Goal: Task Accomplishment & Management: Use online tool/utility

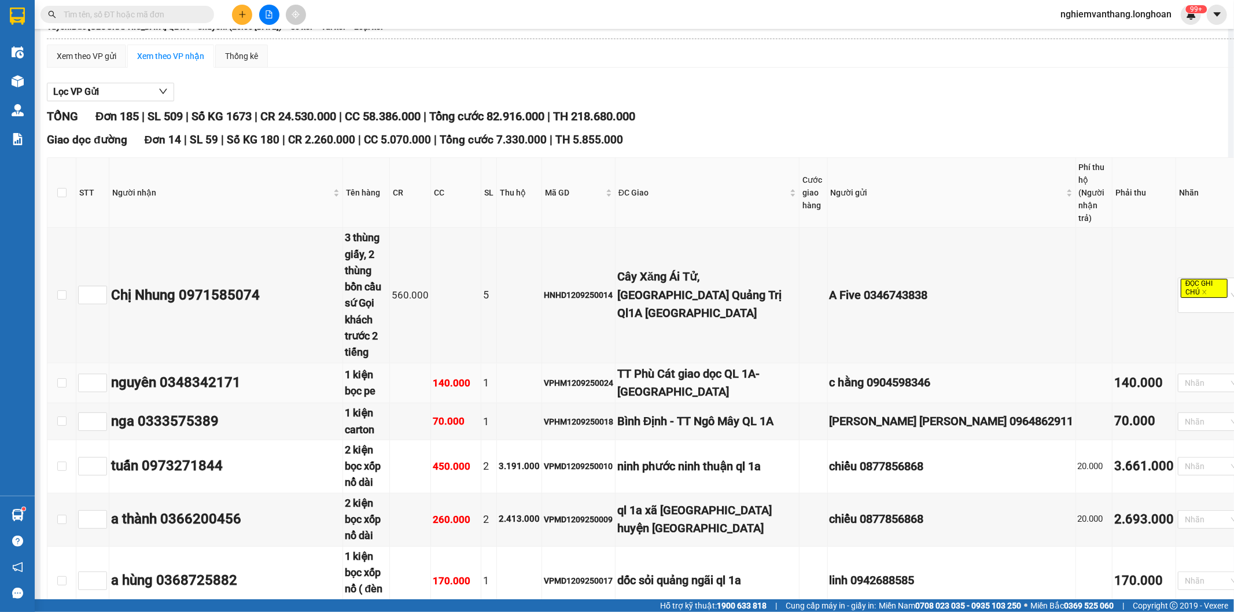
scroll to position [193, 0]
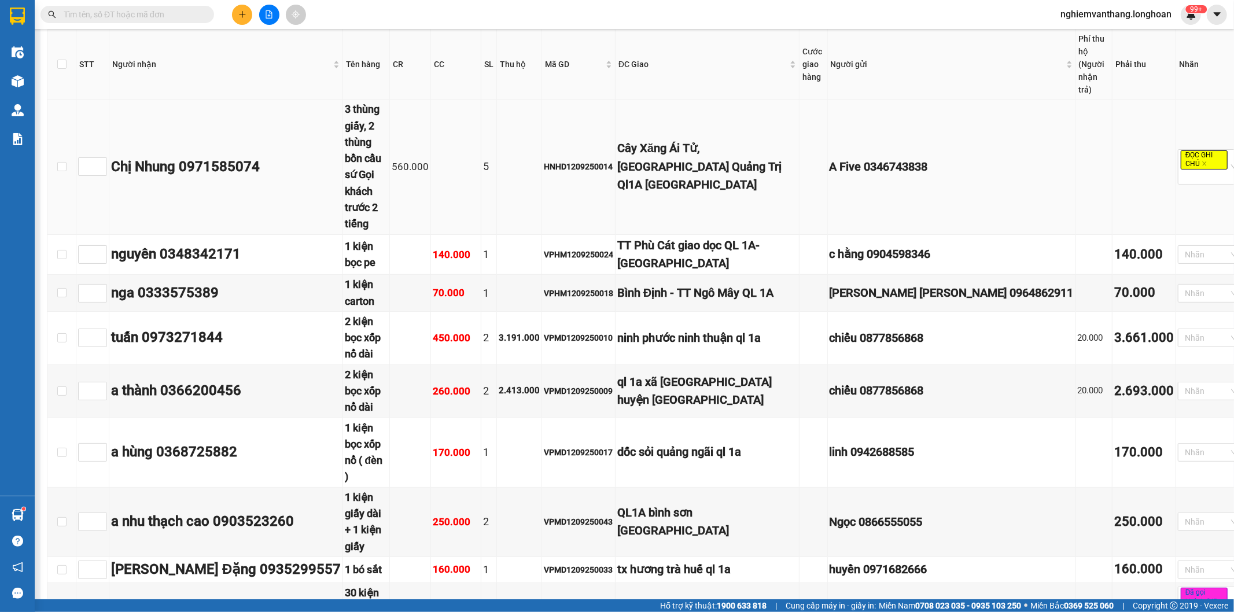
click at [99, 158] on span "Increase Value" at bounding box center [100, 162] width 13 height 9
type input "1"
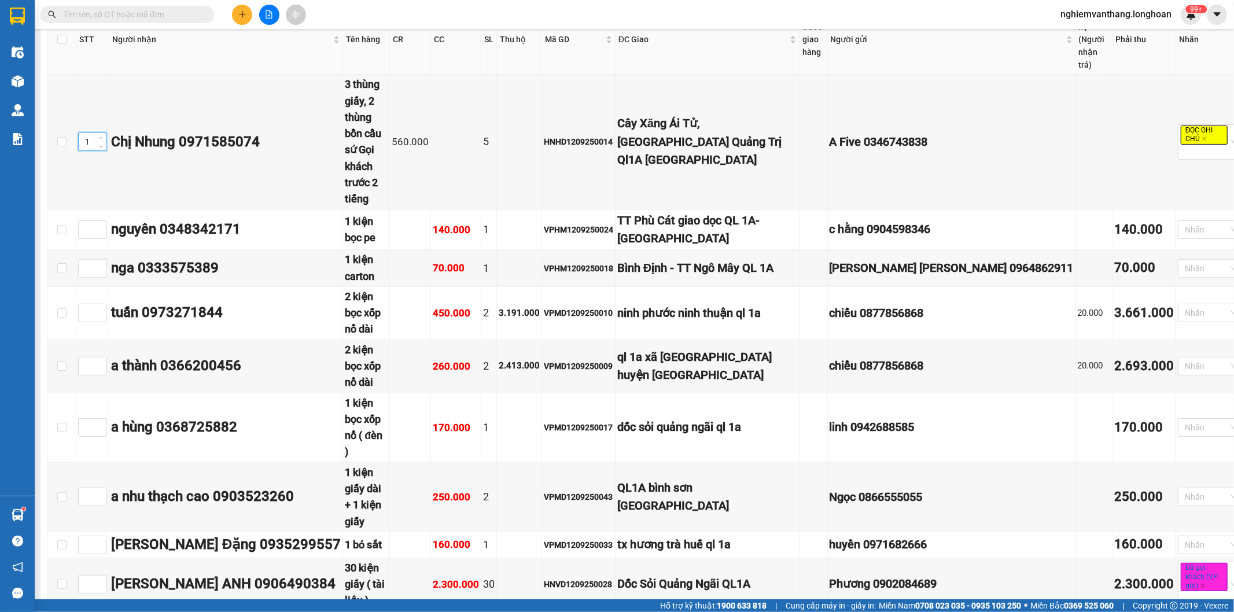
scroll to position [257, 0]
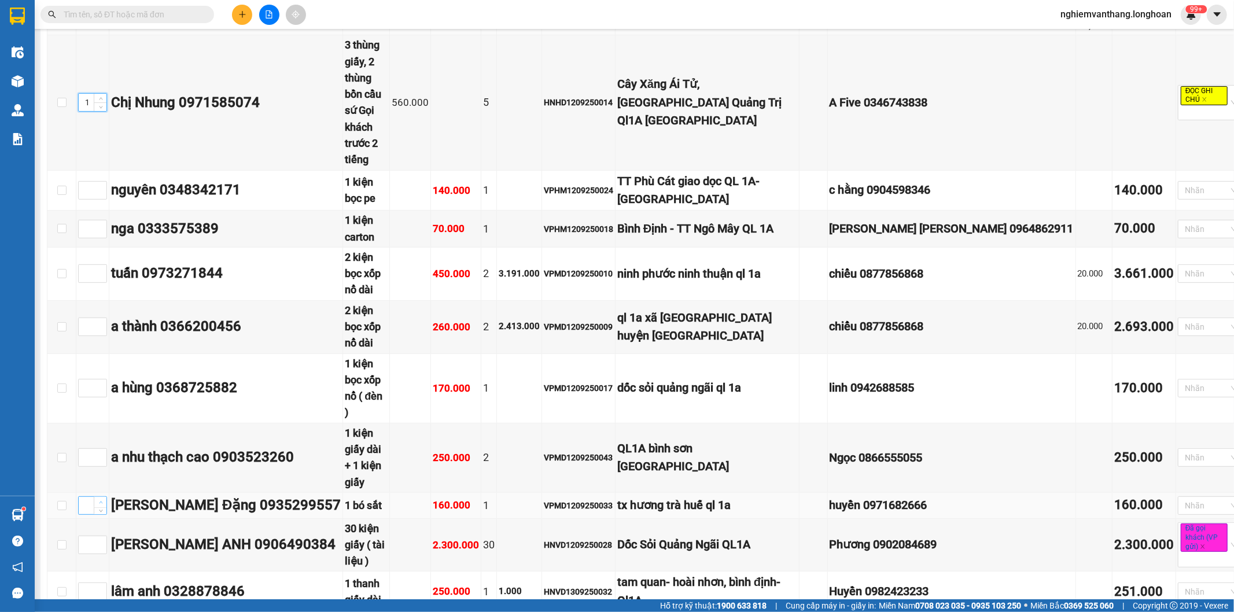
click at [103, 499] on span "up" at bounding box center [100, 502] width 7 height 7
type input "2"
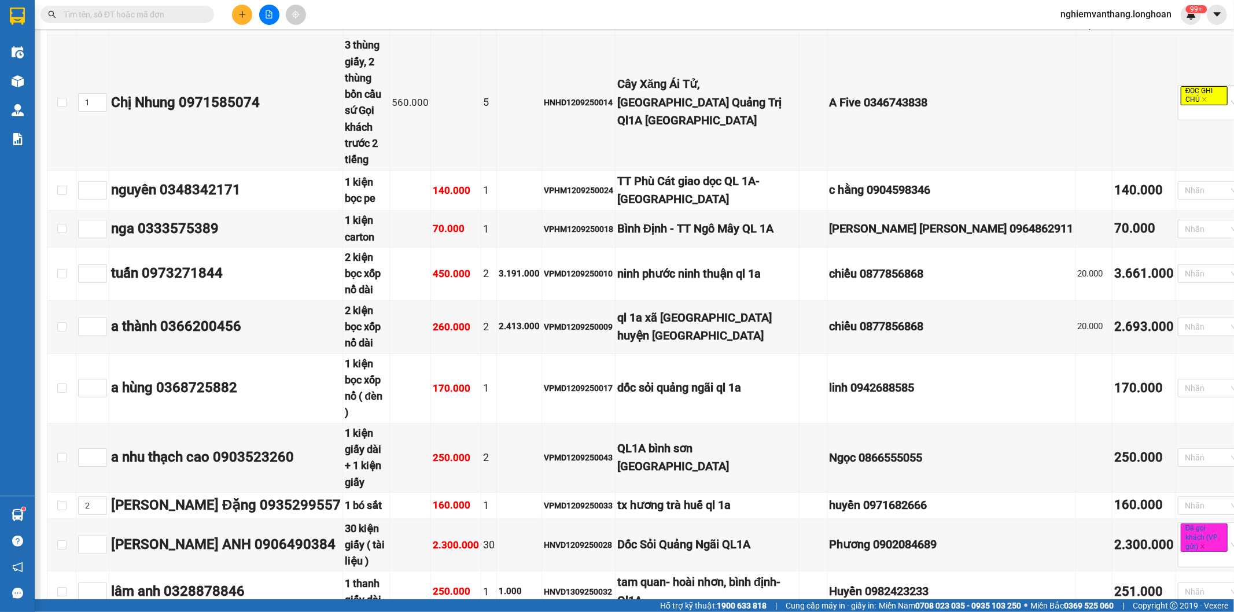
type input "3"
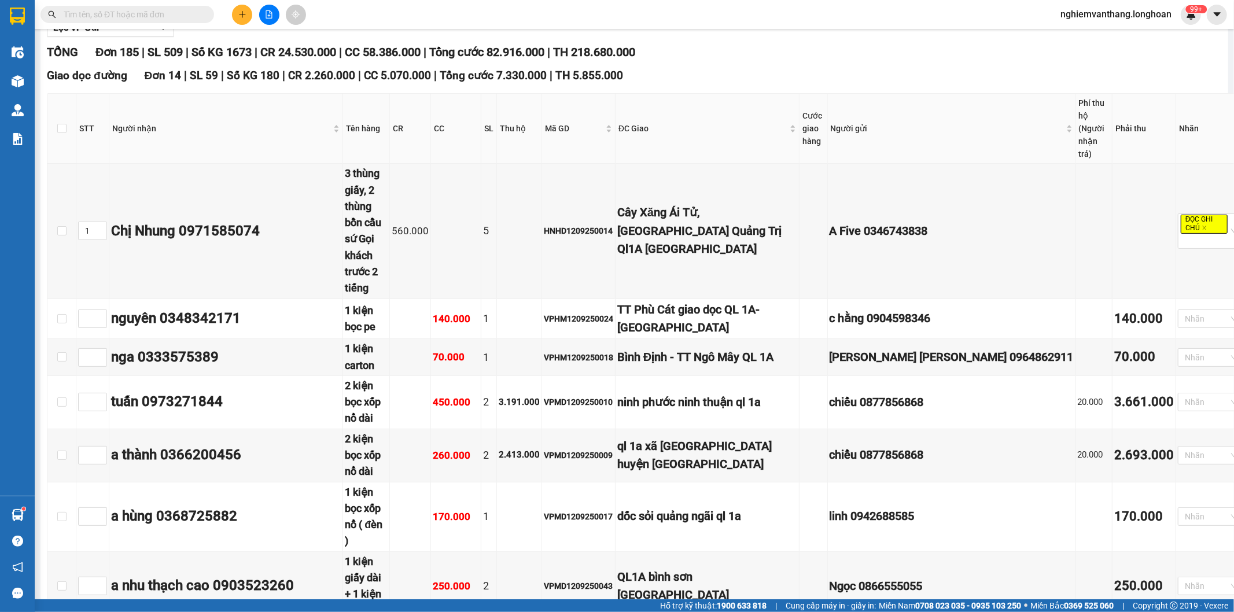
scroll to position [193, 0]
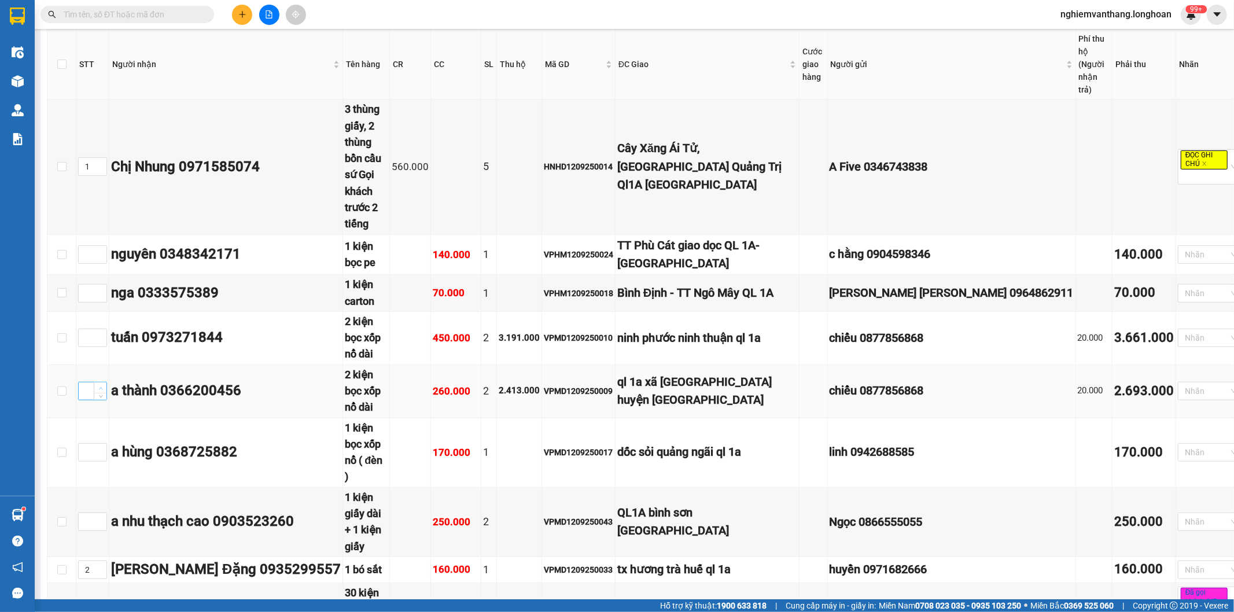
click at [100, 386] on icon "up" at bounding box center [101, 388] width 4 height 4
type input "4"
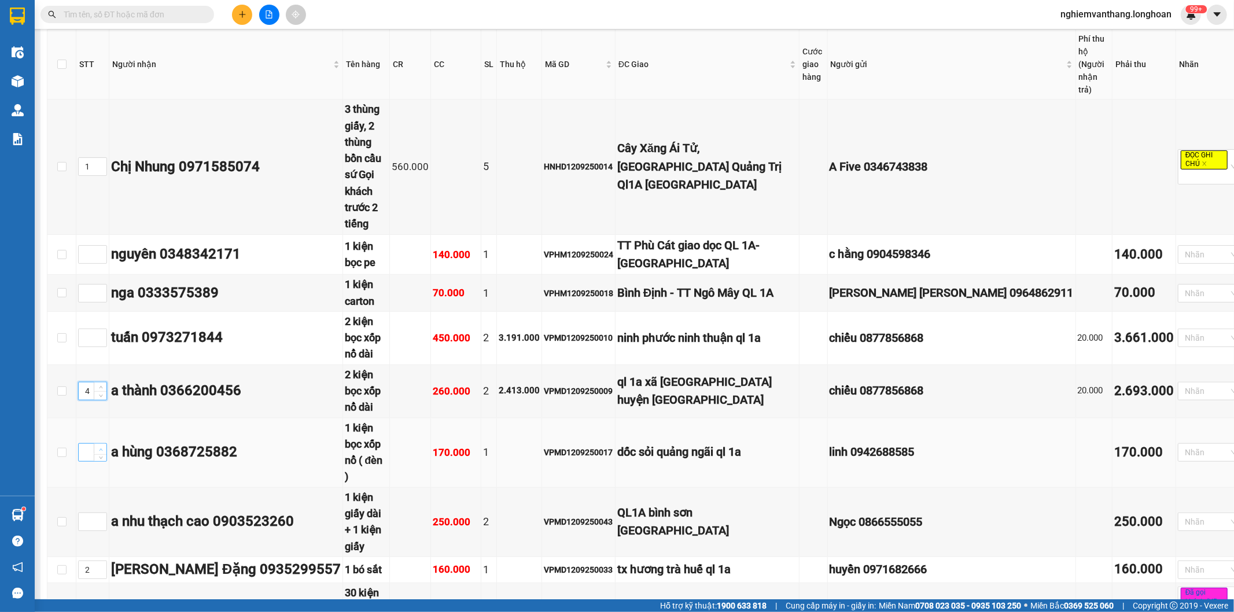
click at [98, 446] on span "up" at bounding box center [100, 449] width 7 height 7
click at [99, 448] on icon "up" at bounding box center [101, 450] width 4 height 4
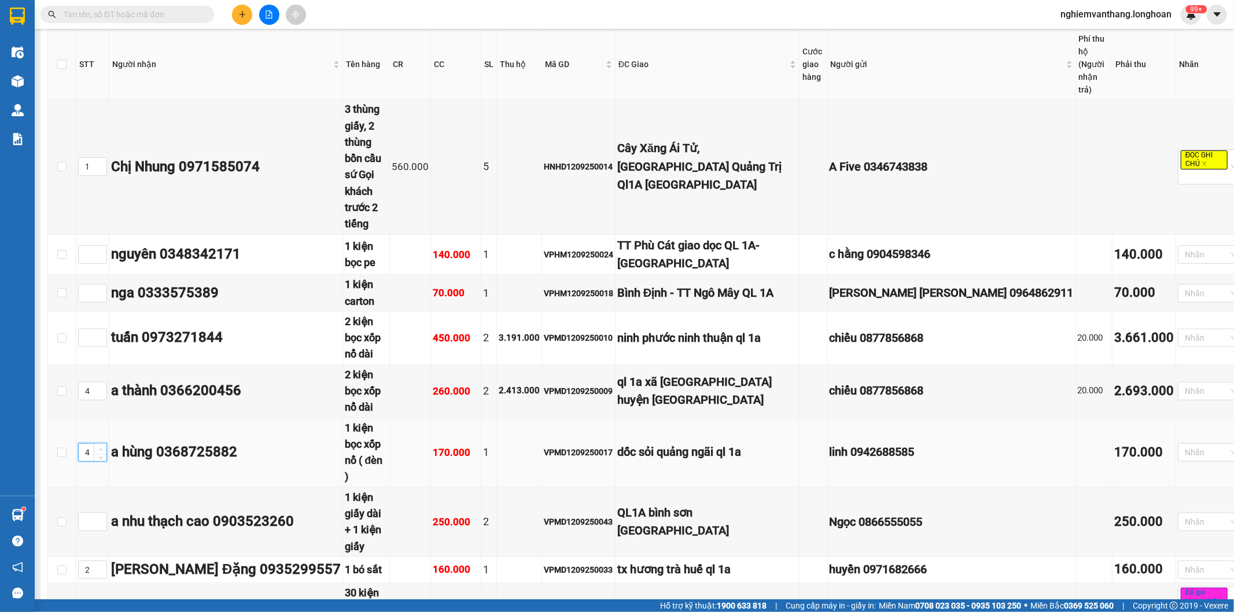
type input "5"
click at [106, 284] on div at bounding box center [92, 293] width 29 height 19
click at [98, 285] on span "Increase Value" at bounding box center [100, 290] width 13 height 10
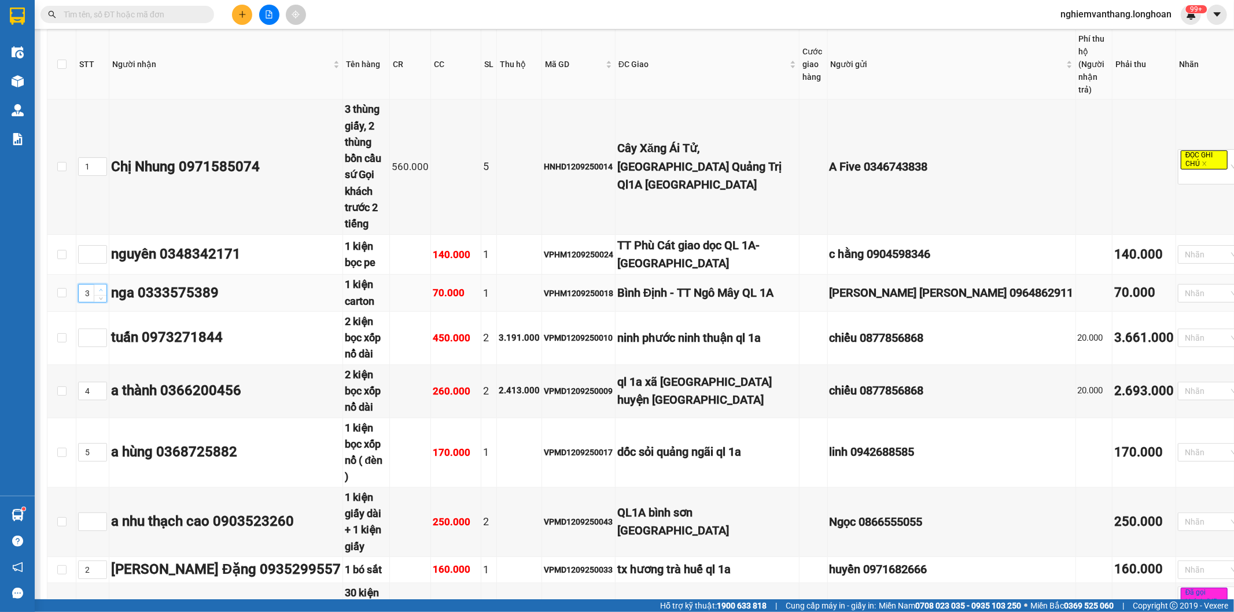
click at [98, 285] on span "Increase Value" at bounding box center [100, 290] width 13 height 10
type input "6"
click at [101, 249] on icon "up" at bounding box center [101, 251] width 4 height 4
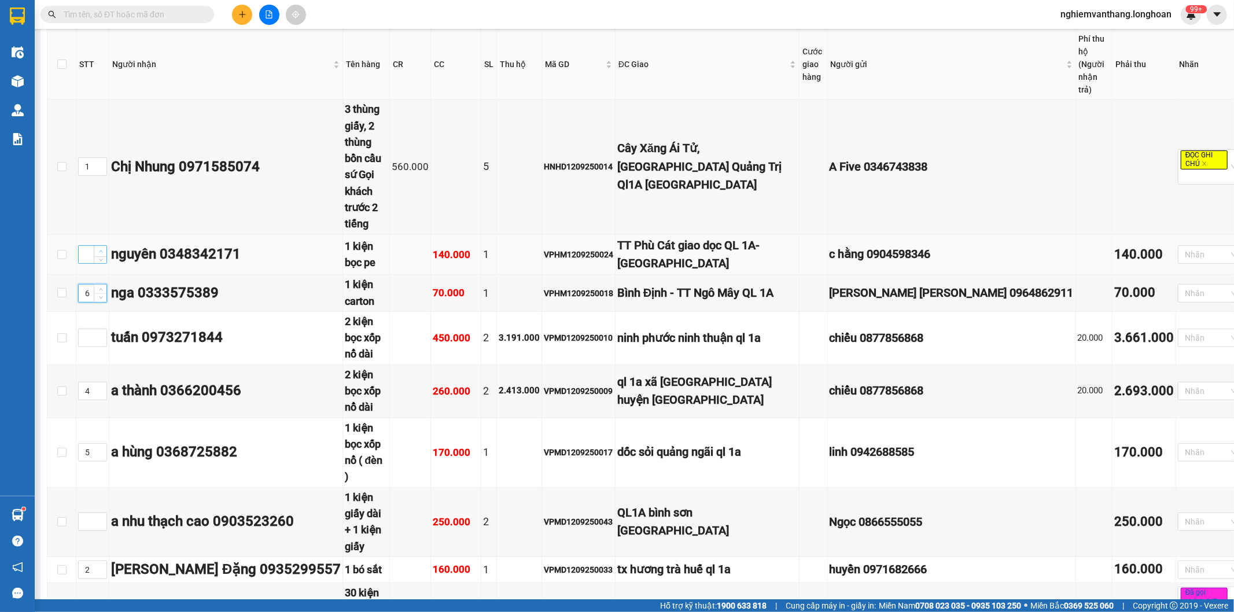
click at [101, 249] on icon "up" at bounding box center [101, 251] width 4 height 4
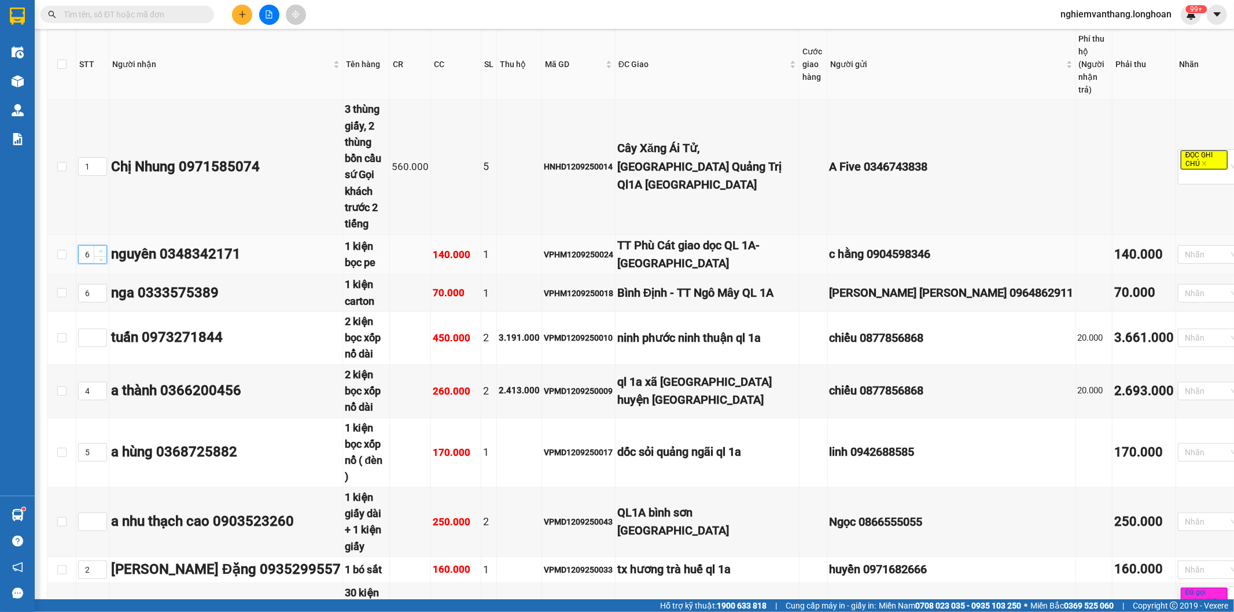
click at [101, 249] on icon "up" at bounding box center [101, 251] width 4 height 4
type input "7"
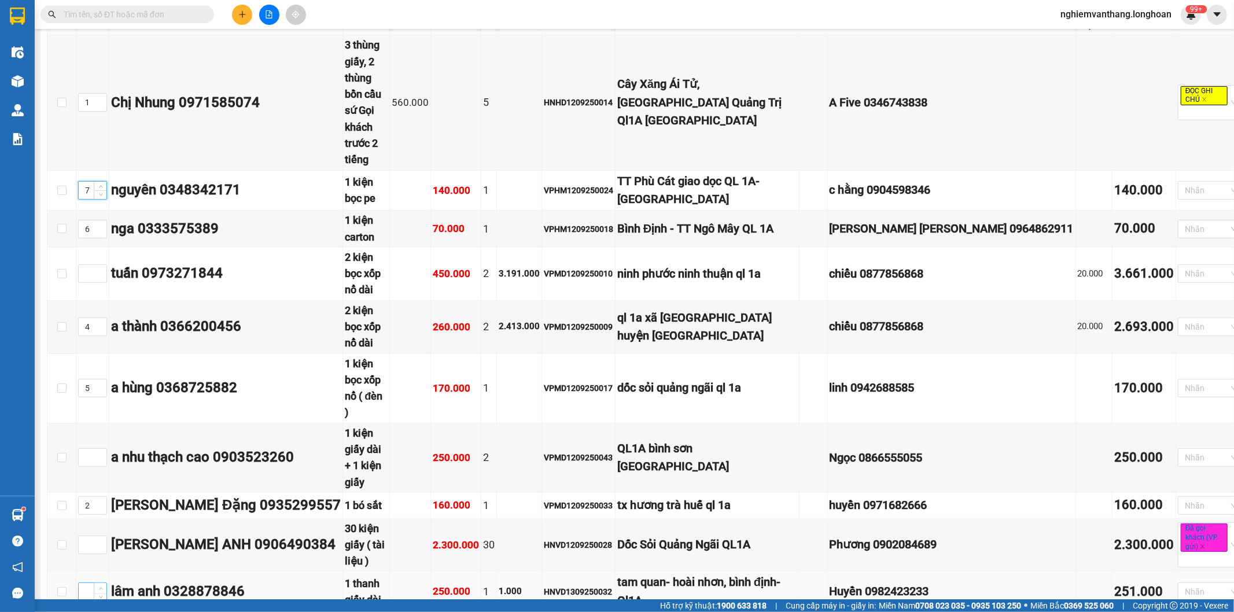
click at [97, 585] on span "up" at bounding box center [100, 588] width 7 height 7
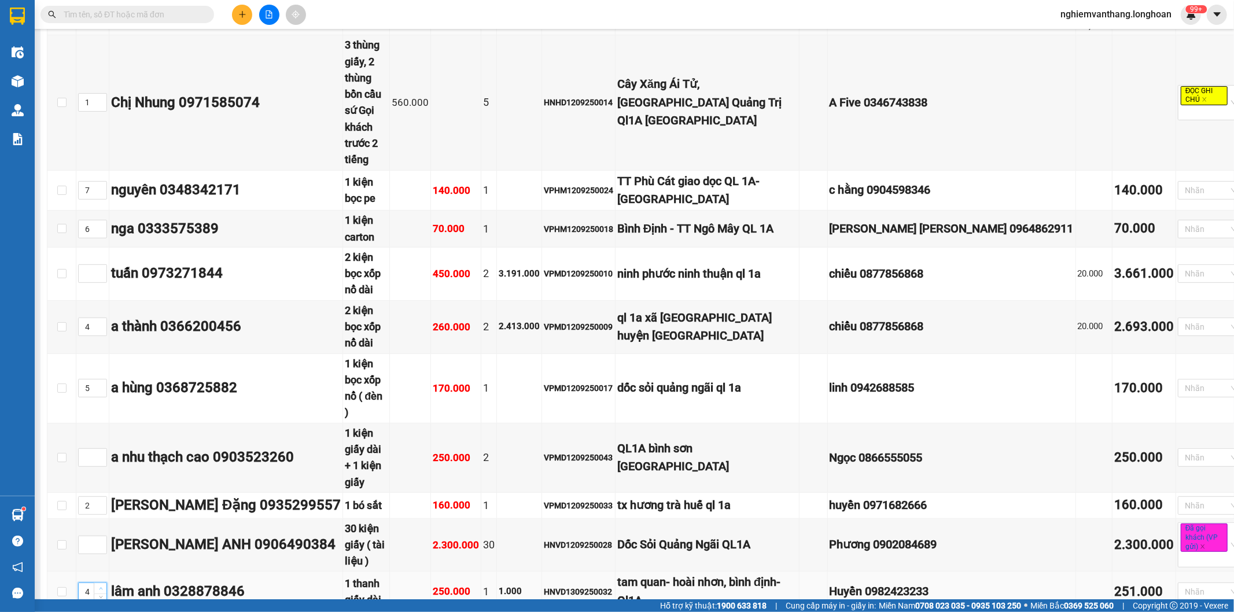
type input "5"
drag, startPoint x: 98, startPoint y: 131, endPoint x: 110, endPoint y: 121, distance: 14.8
click at [99, 223] on icon "up" at bounding box center [101, 225] width 4 height 4
type input "7"
click at [102, 184] on span "up" at bounding box center [100, 187] width 7 height 7
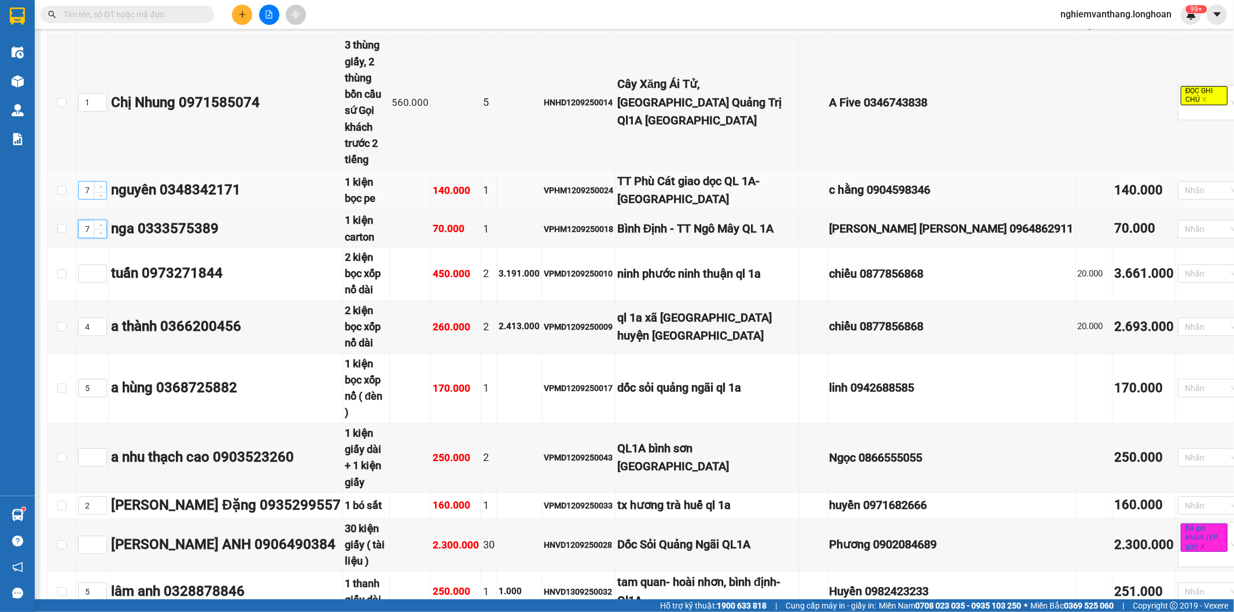
type input "8"
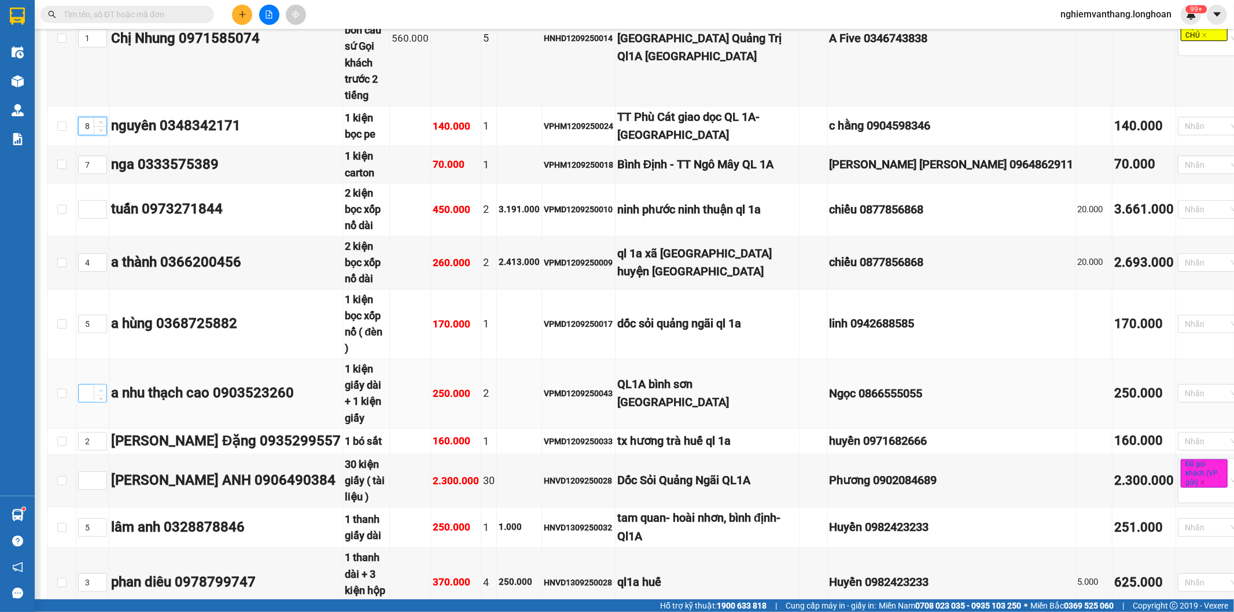
click at [99, 389] on icon "up" at bounding box center [101, 391] width 4 height 4
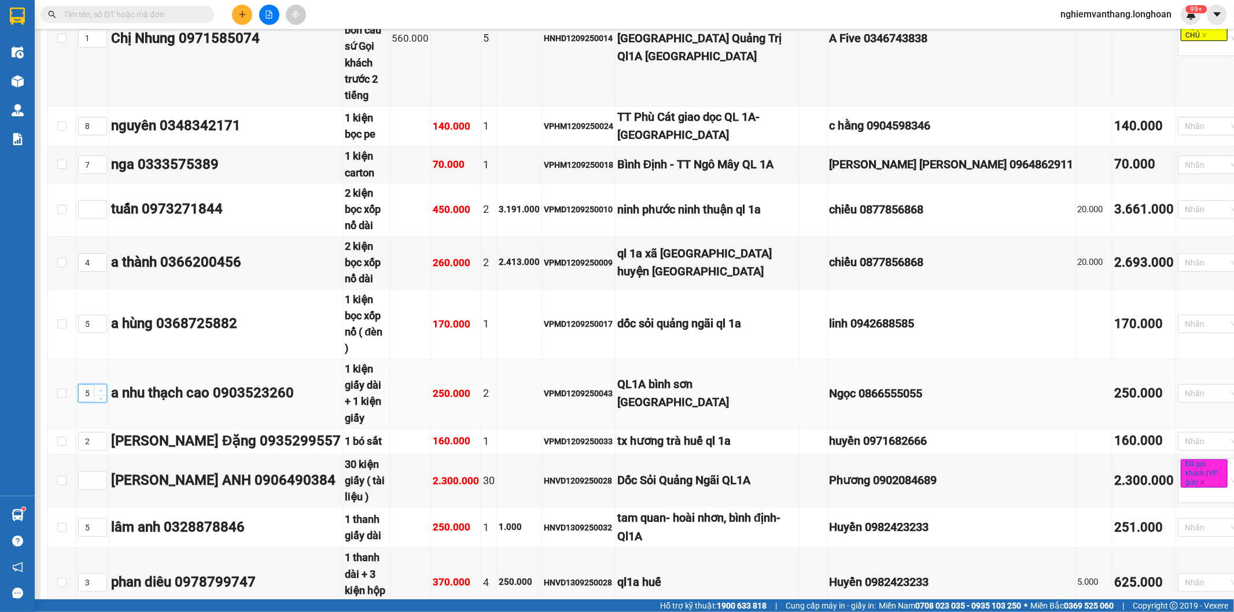
click at [99, 389] on icon "up" at bounding box center [101, 391] width 4 height 4
type input "6"
click at [101, 522] on icon "up" at bounding box center [101, 524] width 4 height 4
type input "7"
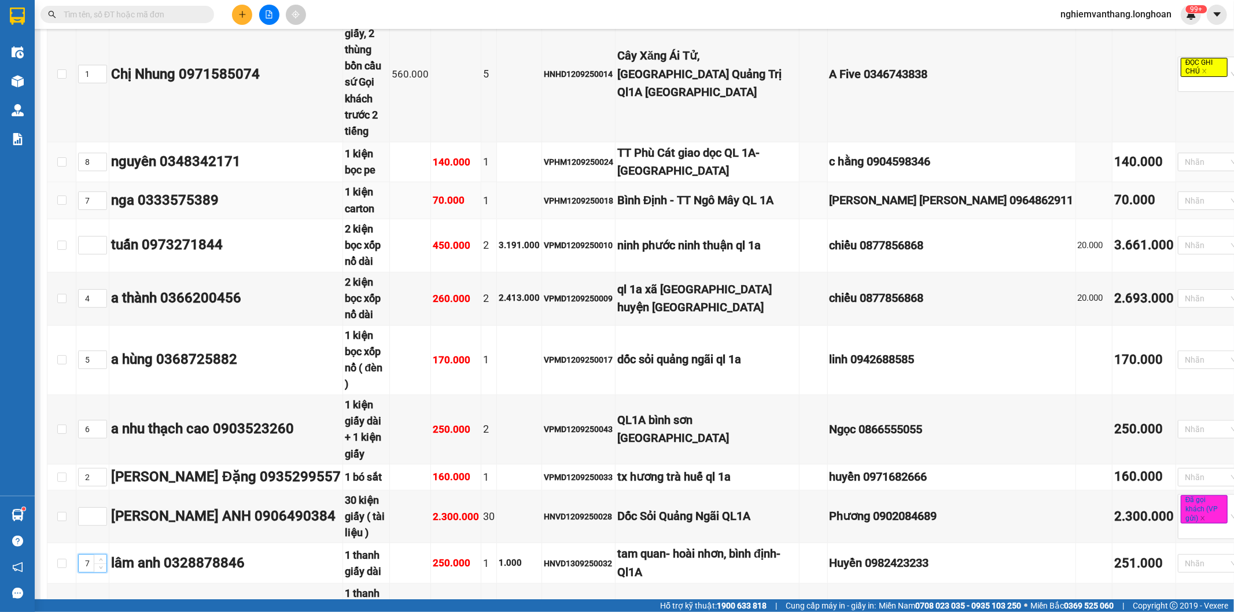
scroll to position [257, 0]
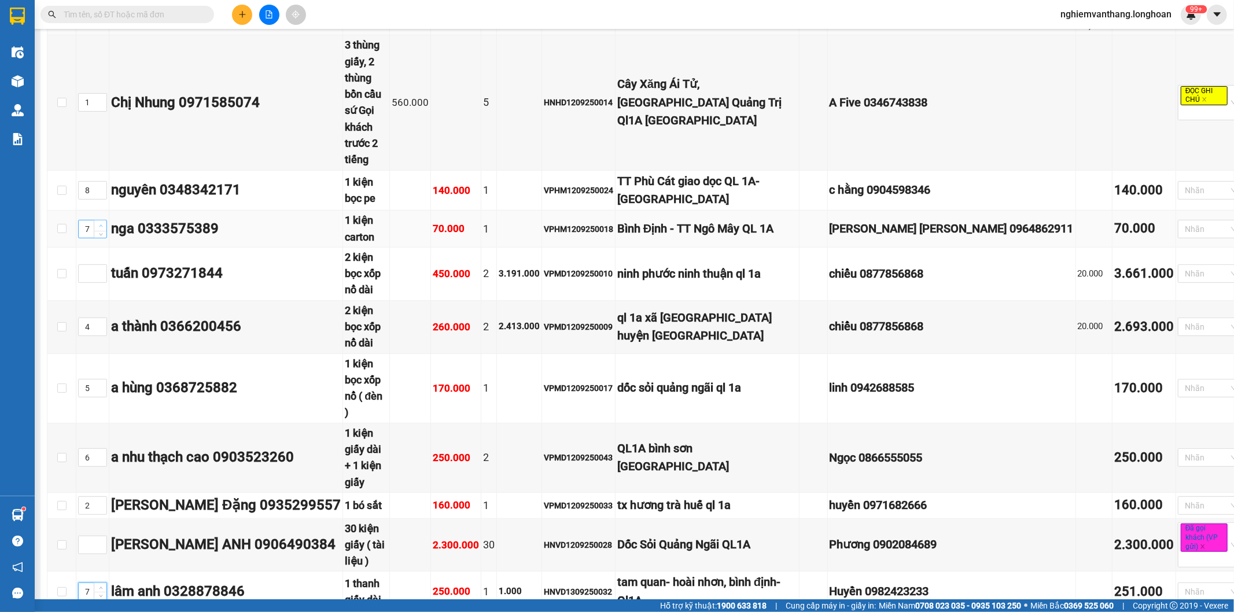
click at [101, 223] on span "up" at bounding box center [100, 226] width 7 height 7
type input "9"
click at [97, 182] on span "Increase Value" at bounding box center [100, 187] width 13 height 10
click at [102, 190] on span "down" at bounding box center [100, 193] width 7 height 7
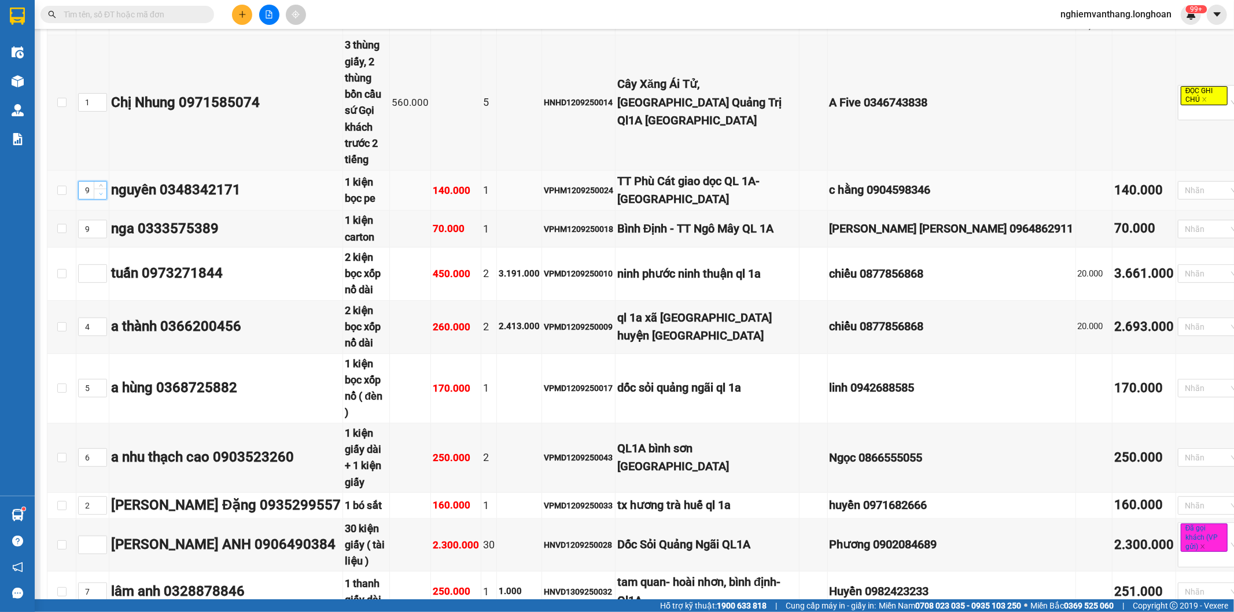
type input "8"
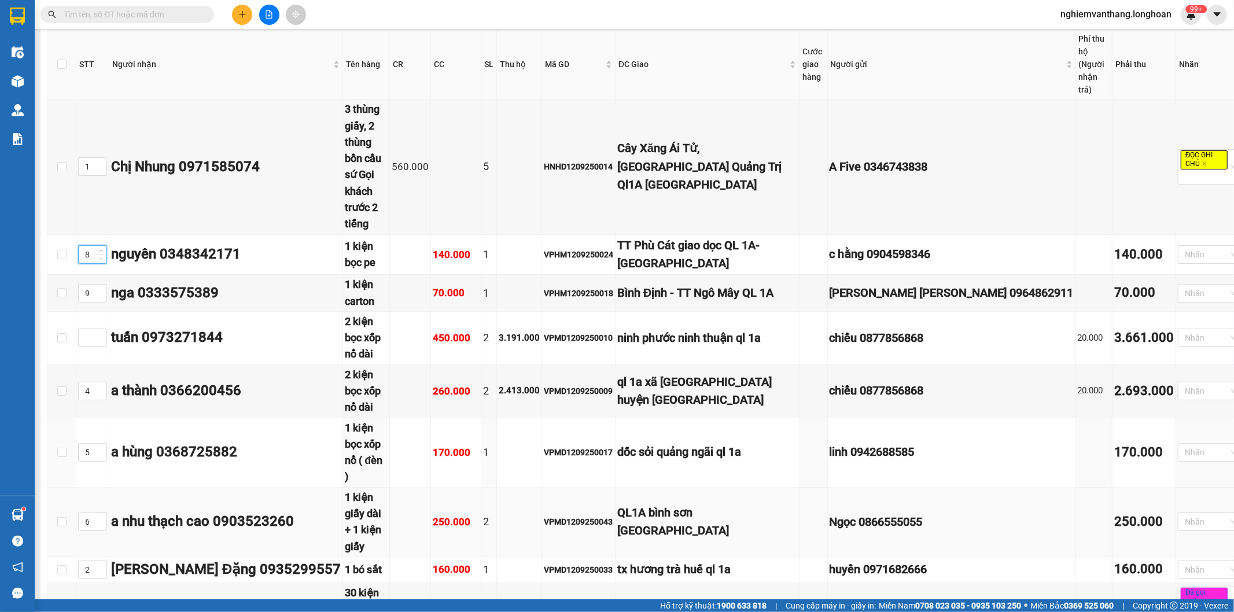
scroll to position [321, 0]
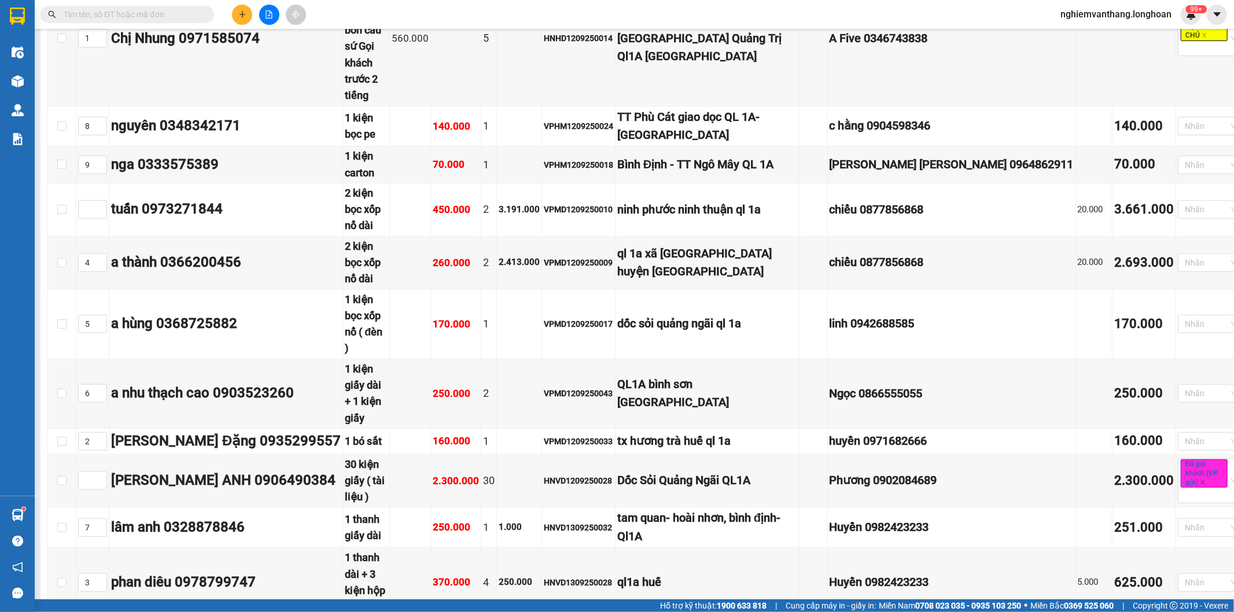
type input "10"
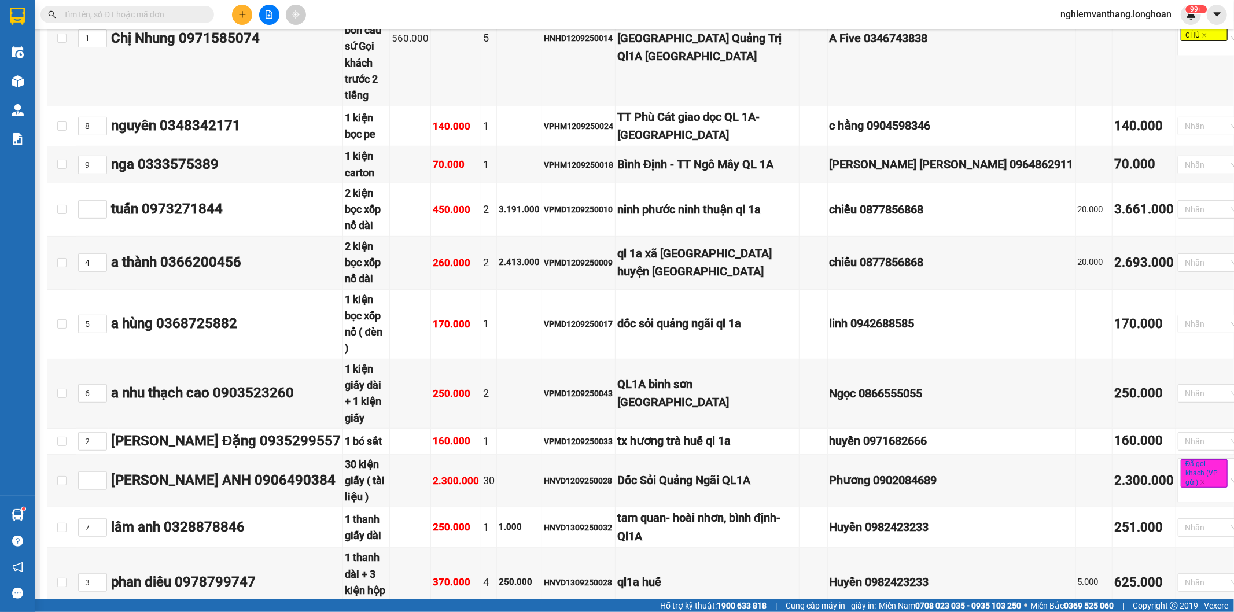
type input "11"
click at [100, 205] on icon "up" at bounding box center [101, 207] width 4 height 4
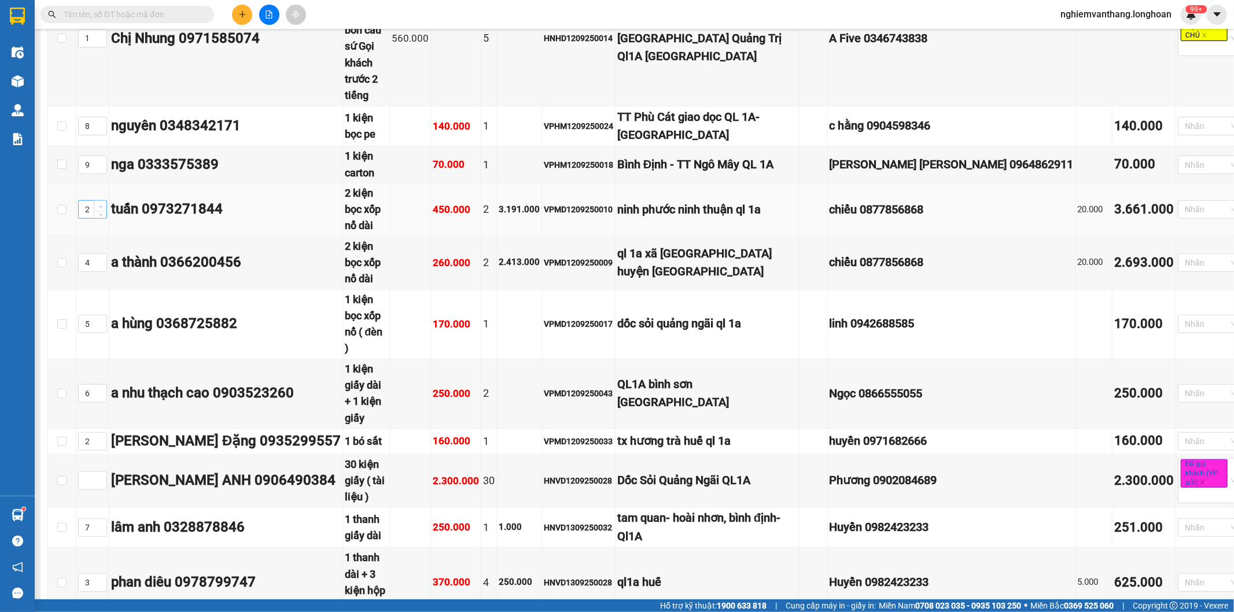
click at [100, 205] on icon "up" at bounding box center [101, 207] width 4 height 4
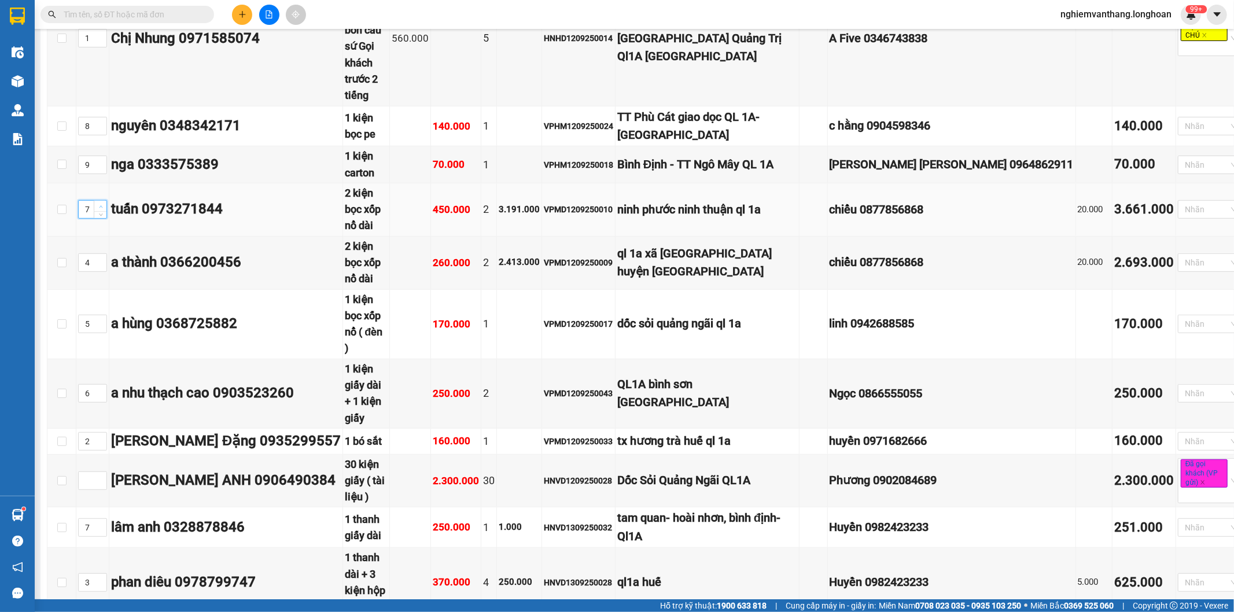
click at [100, 205] on icon "up" at bounding box center [101, 207] width 4 height 4
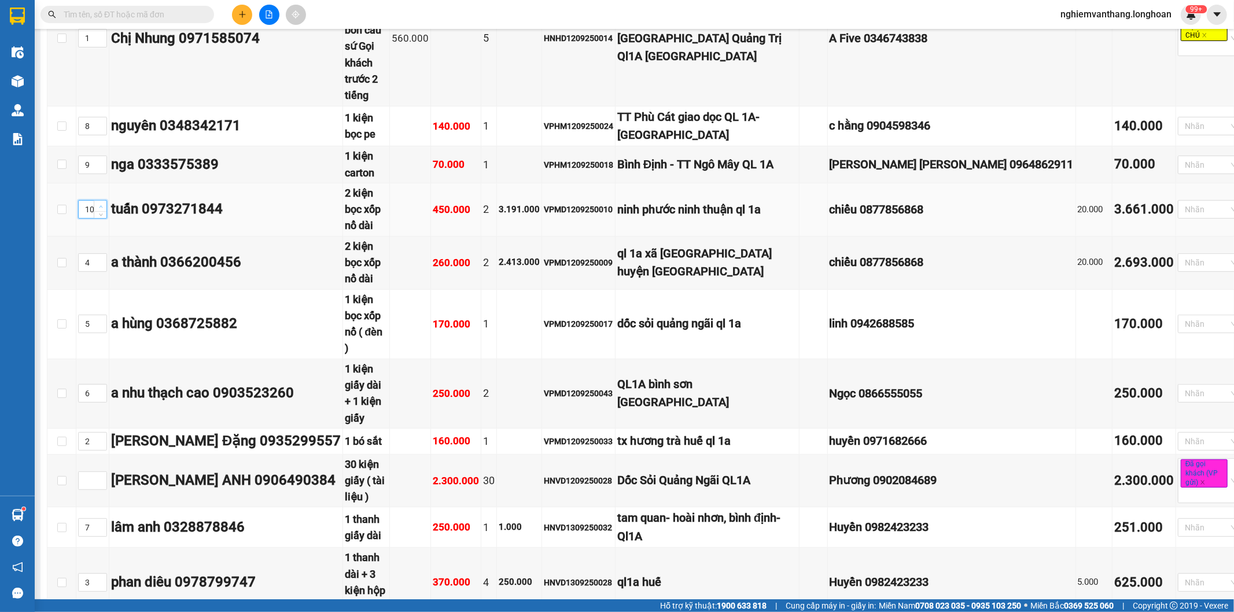
type input "12"
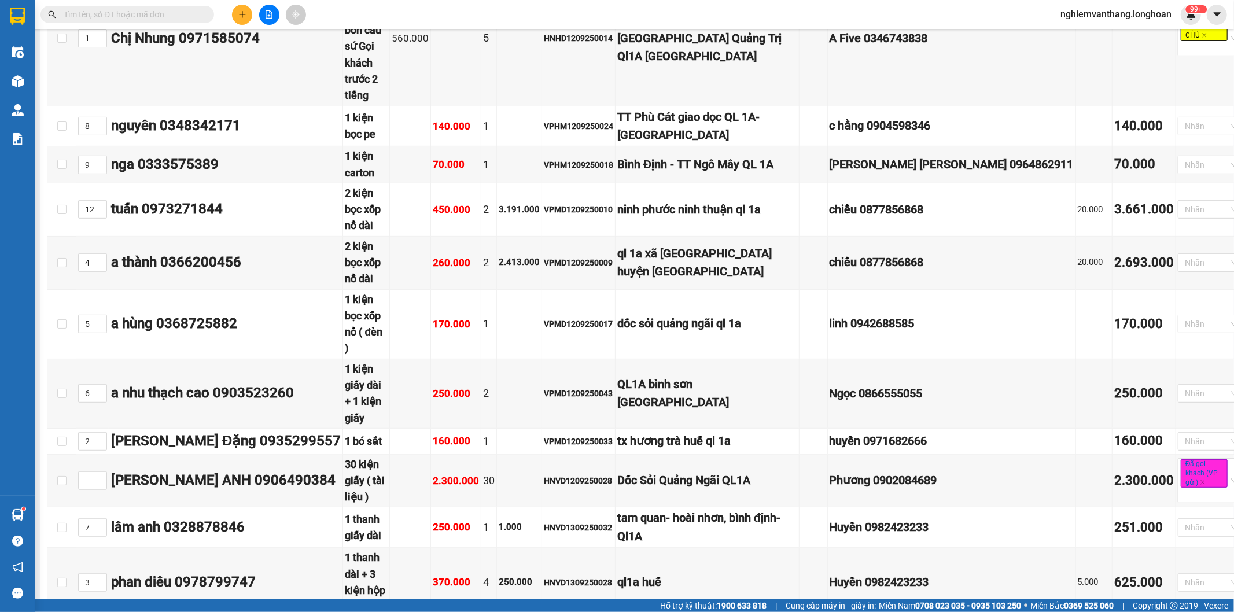
type input "13"
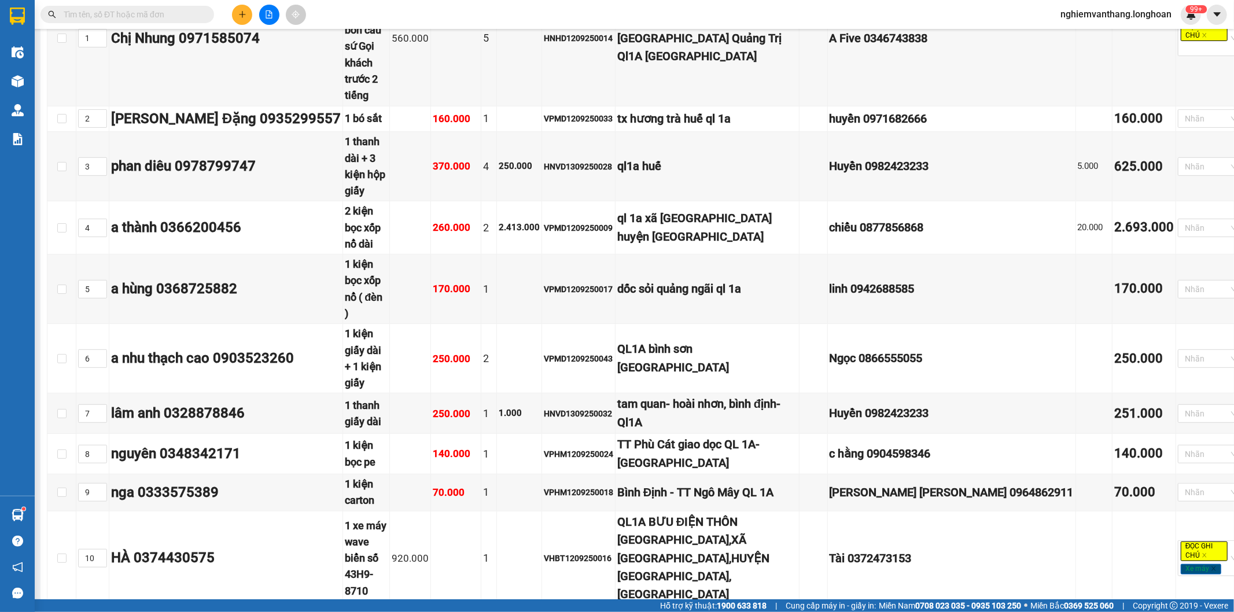
type input "5"
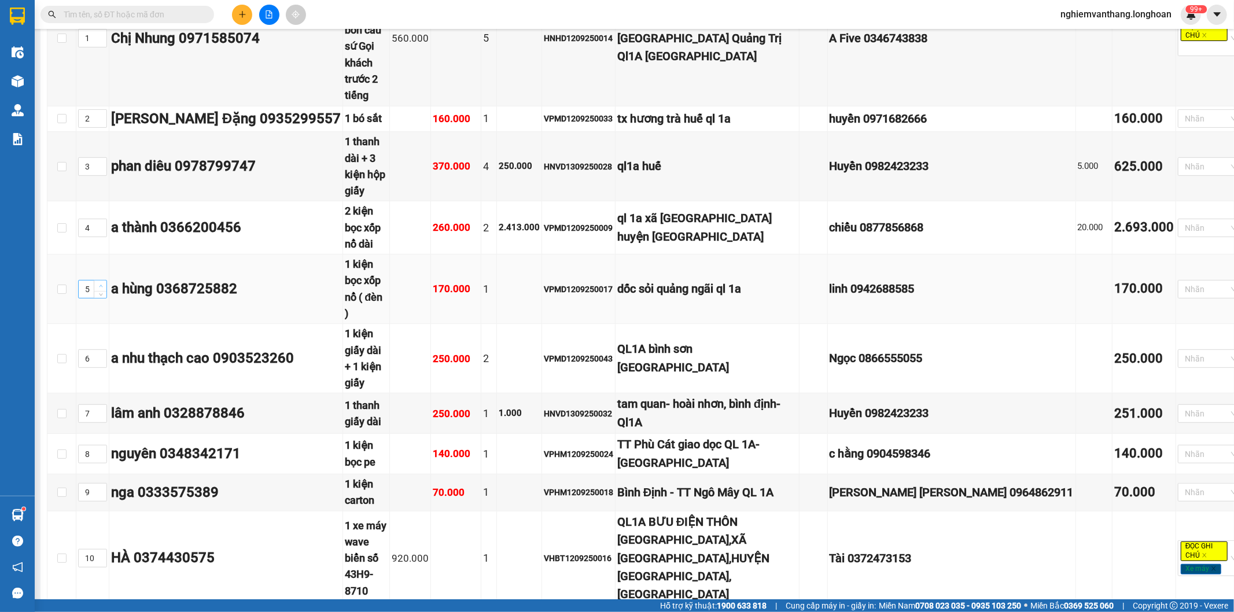
click at [102, 281] on span "Increase Value" at bounding box center [100, 286] width 13 height 10
click at [101, 291] on icon "down" at bounding box center [101, 293] width 4 height 4
click at [97, 281] on span "Increase Value" at bounding box center [100, 286] width 13 height 10
type input "6"
click at [100, 350] on span "Increase Value" at bounding box center [100, 355] width 13 height 10
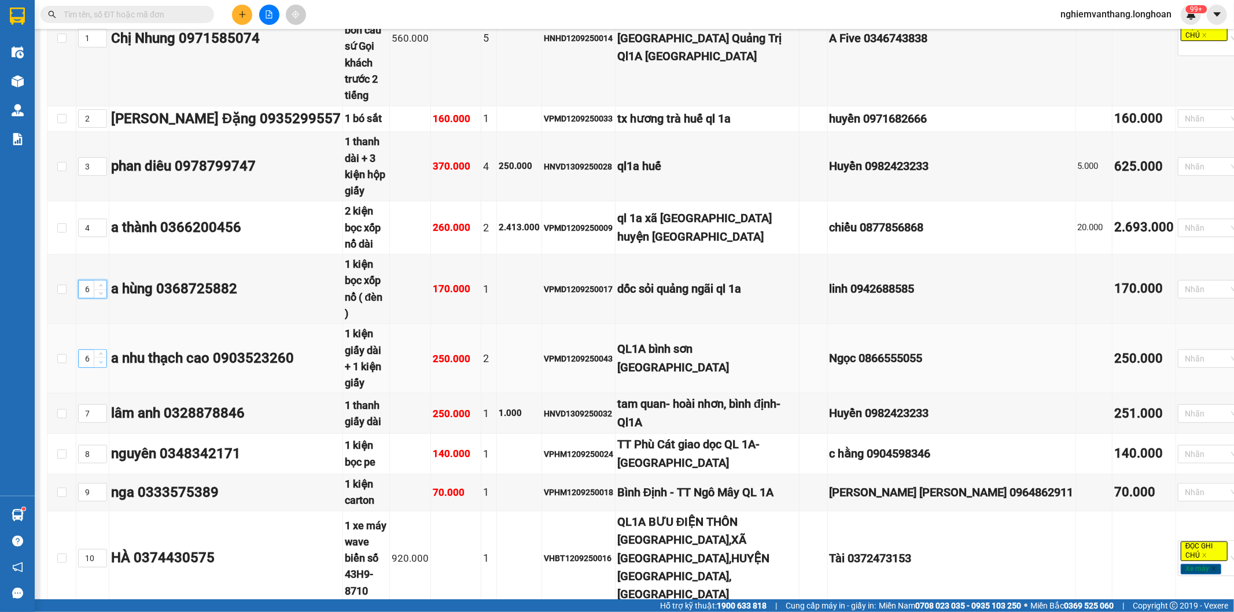
type input "7"
click at [97, 407] on span "up" at bounding box center [100, 410] width 7 height 7
type input "8"
click at [104, 445] on span "Increase Value" at bounding box center [100, 450] width 13 height 10
type input "9"
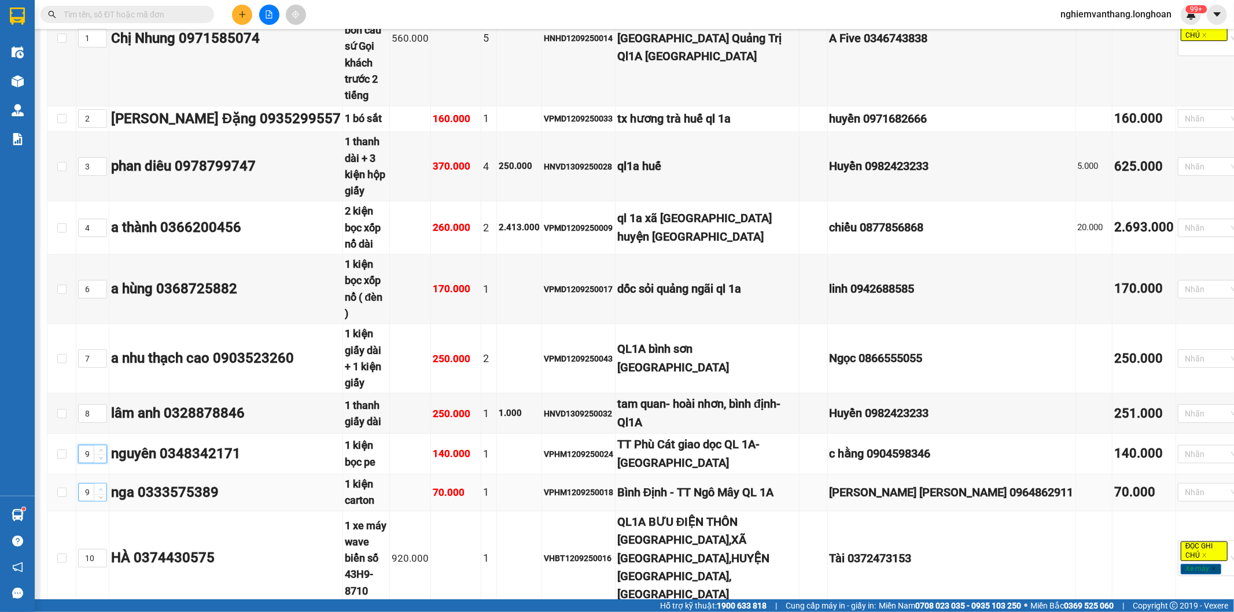
click at [102, 488] on icon "up" at bounding box center [101, 490] width 4 height 4
type input "10"
click at [97, 552] on span "up" at bounding box center [100, 555] width 7 height 7
type input "11"
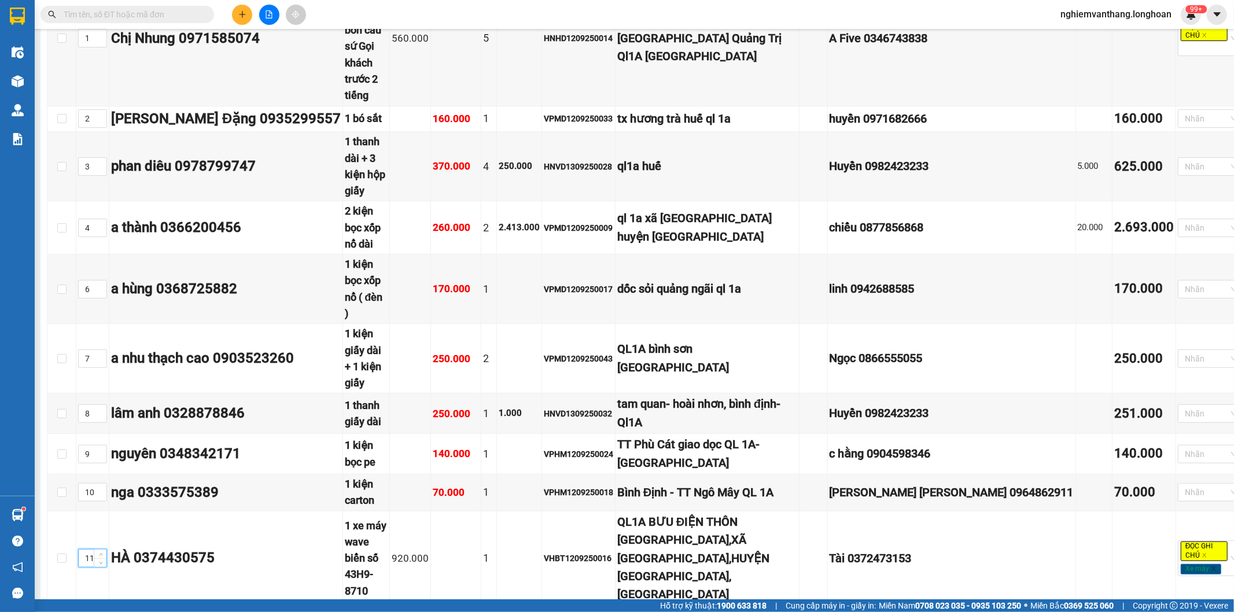
type input "12"
type input "13"
type input "14"
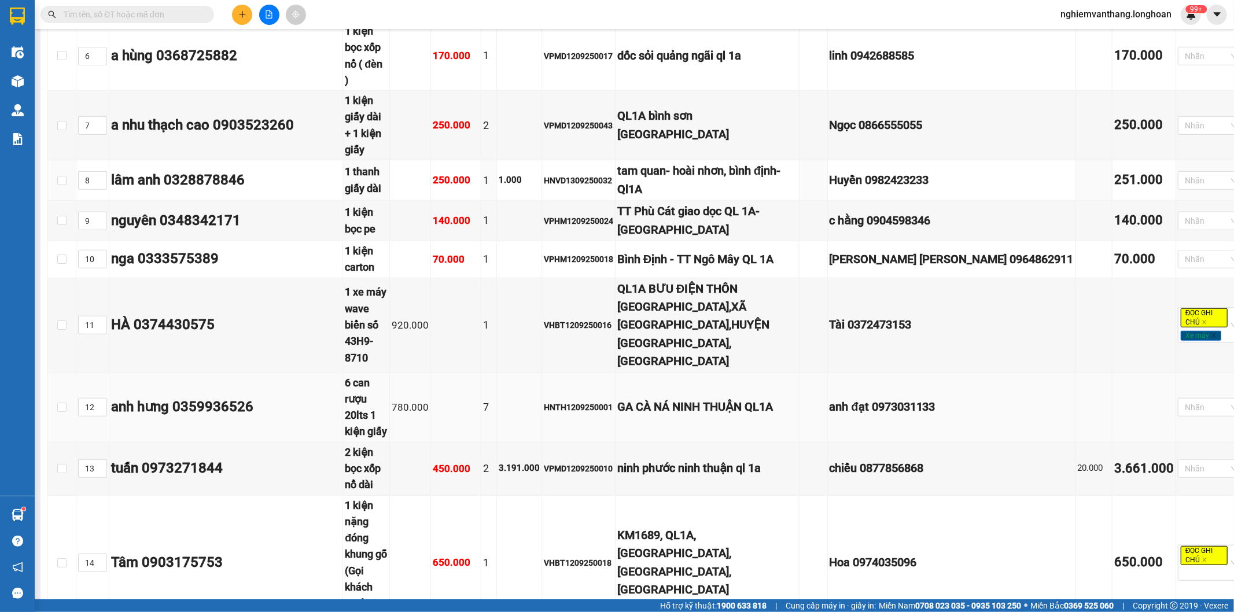
scroll to position [643, 0]
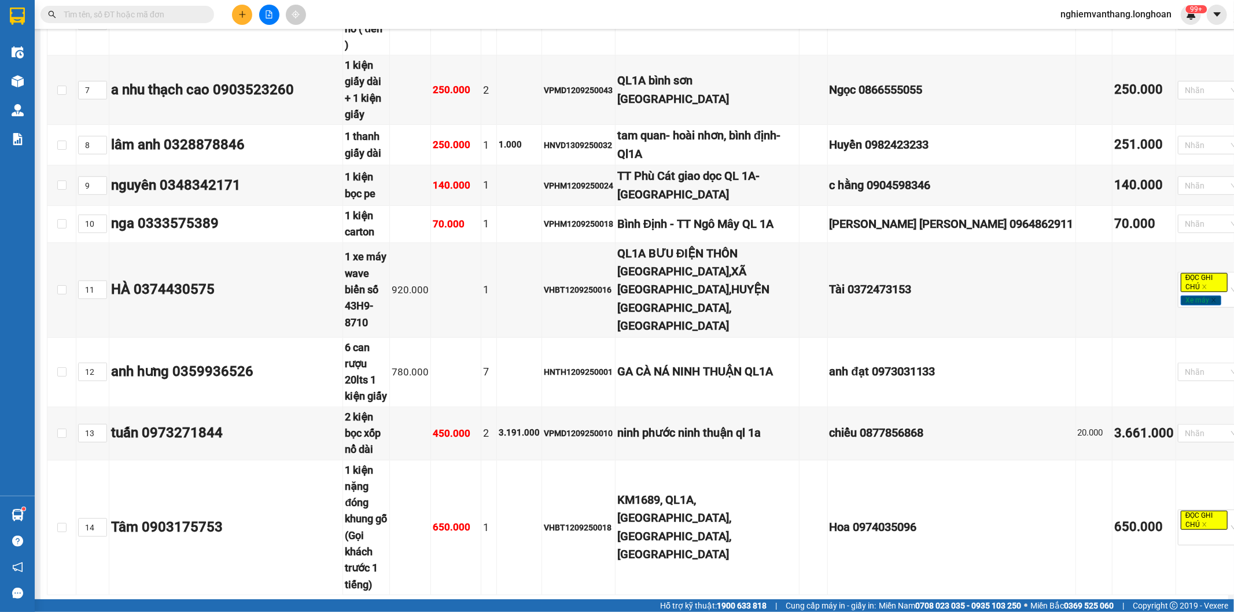
click at [374, 607] on span "In DS" at bounding box center [383, 613] width 19 height 13
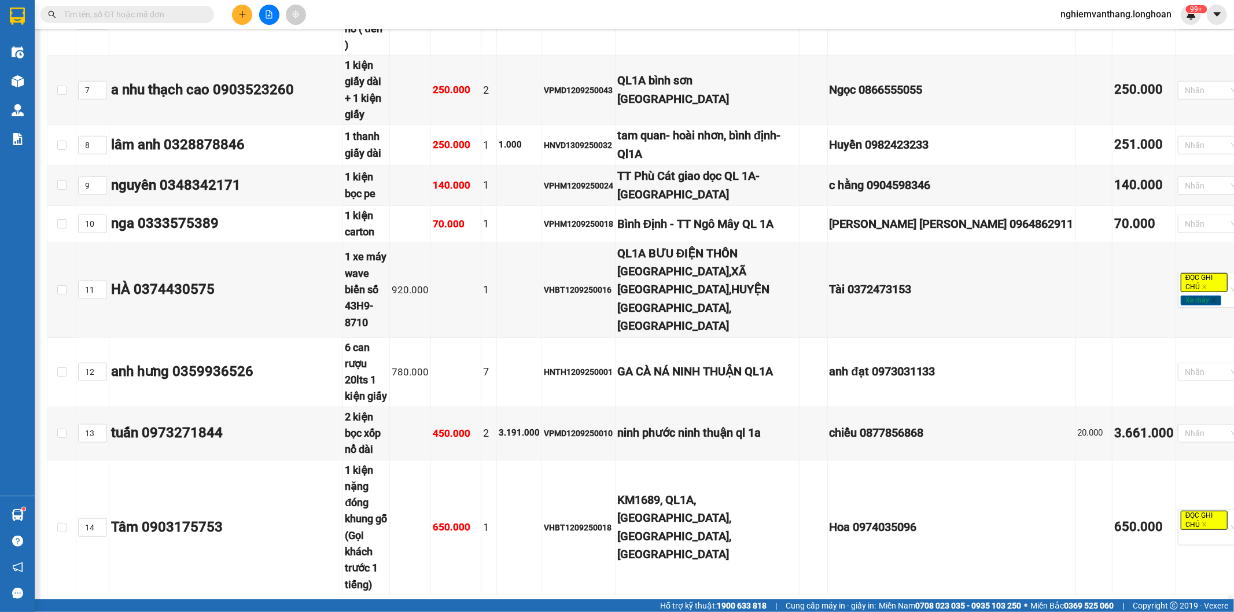
drag, startPoint x: 342, startPoint y: 174, endPoint x: 385, endPoint y: 179, distance: 43.2
drag, startPoint x: 332, startPoint y: 178, endPoint x: 420, endPoint y: 216, distance: 96.2
